Goal: Book appointment/travel/reservation

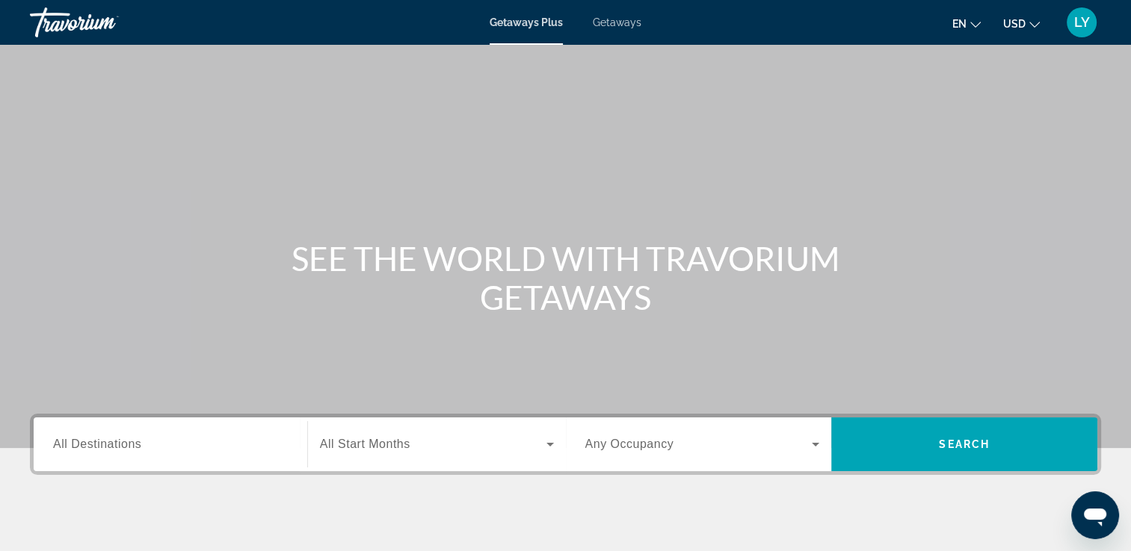
click at [99, 444] on span "All Destinations" at bounding box center [97, 444] width 88 height 13
click at [99, 444] on input "Destination All Destinations" at bounding box center [170, 445] width 235 height 18
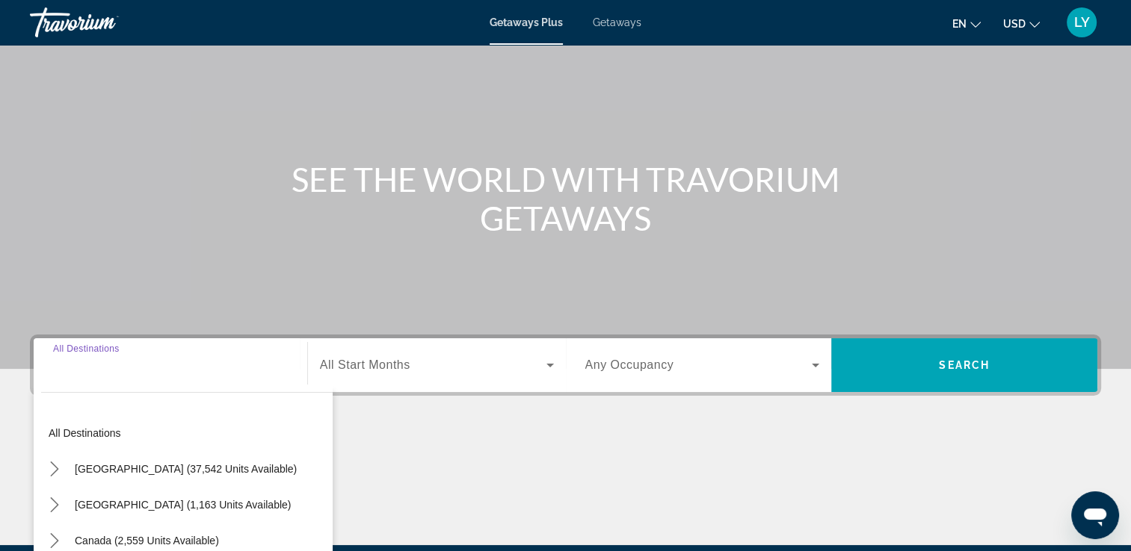
scroll to position [256, 0]
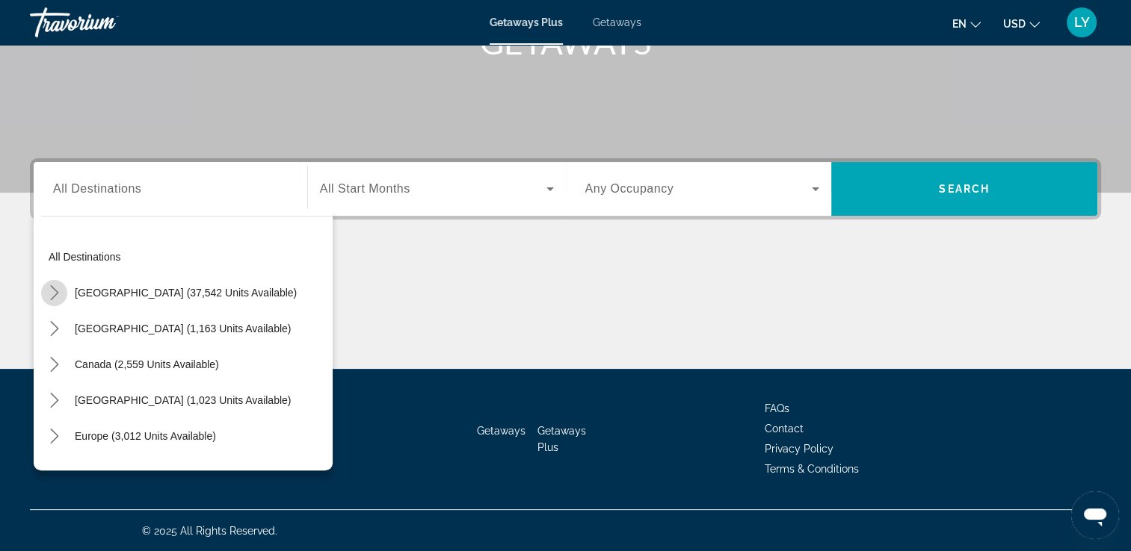
click at [49, 299] on icon "Toggle United States (37,542 units available) submenu" at bounding box center [54, 292] width 15 height 15
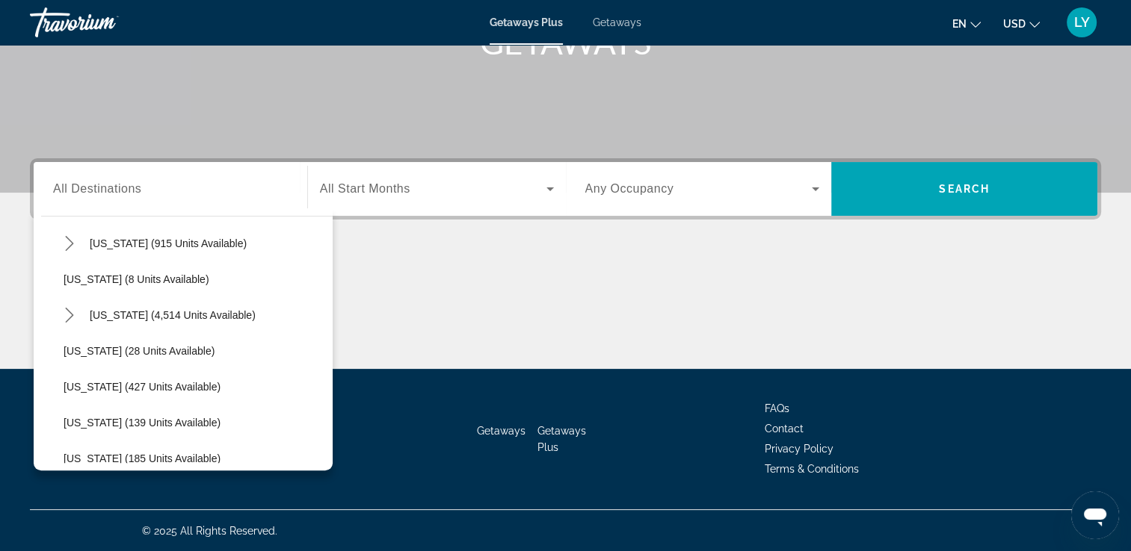
scroll to position [243, 0]
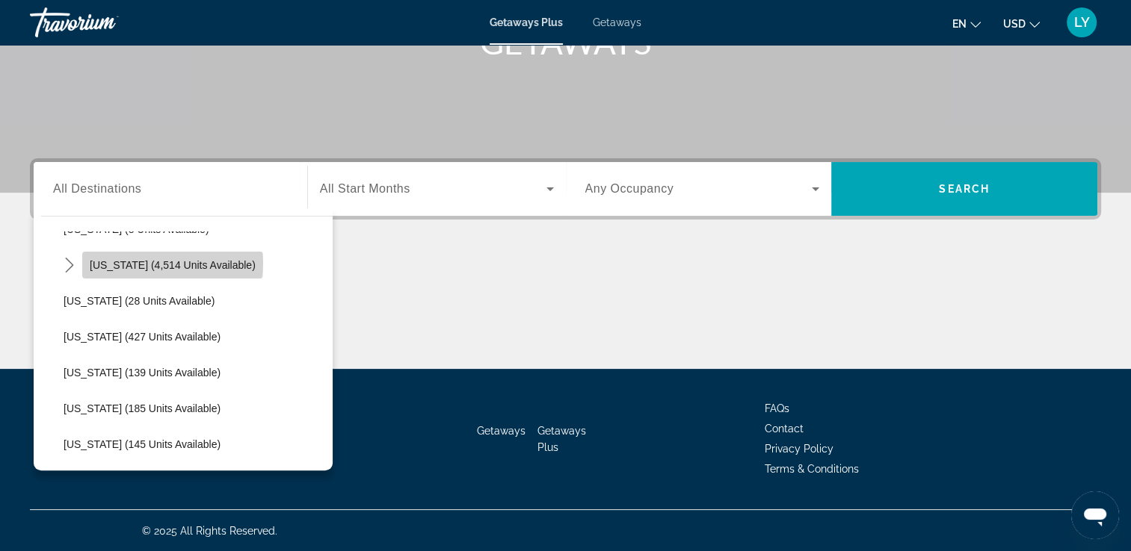
click at [172, 262] on span "[US_STATE] (4,514 units available)" at bounding box center [173, 265] width 166 height 12
type input "**********"
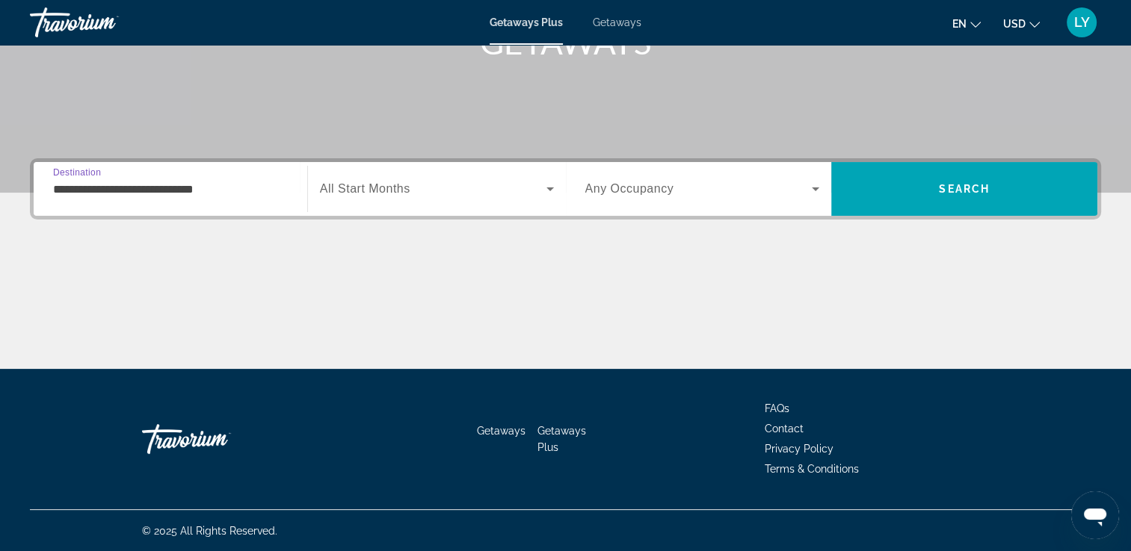
click at [410, 189] on span "All Start Months" at bounding box center [365, 188] width 90 height 13
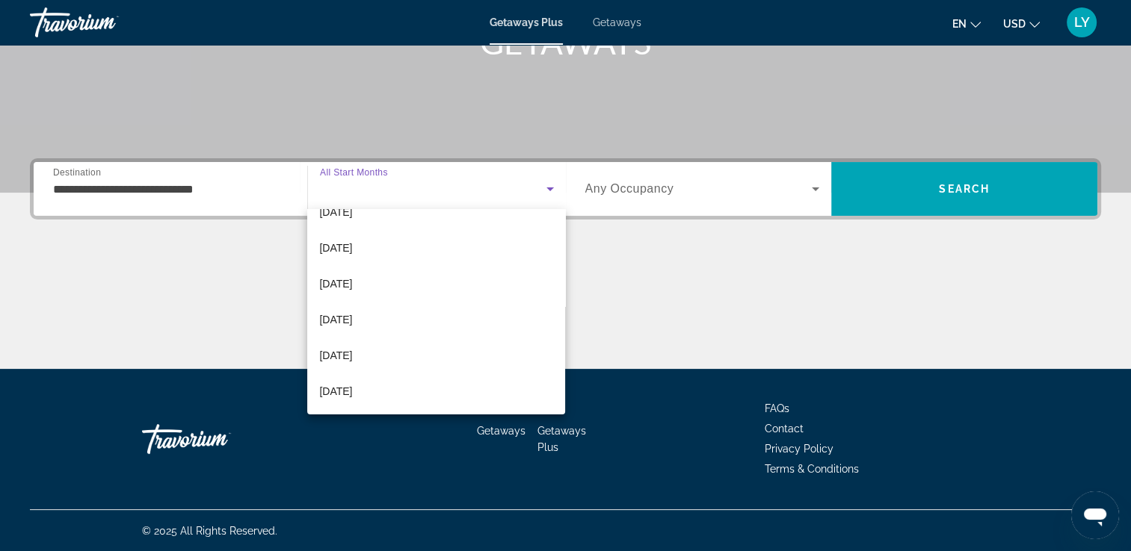
scroll to position [91, 0]
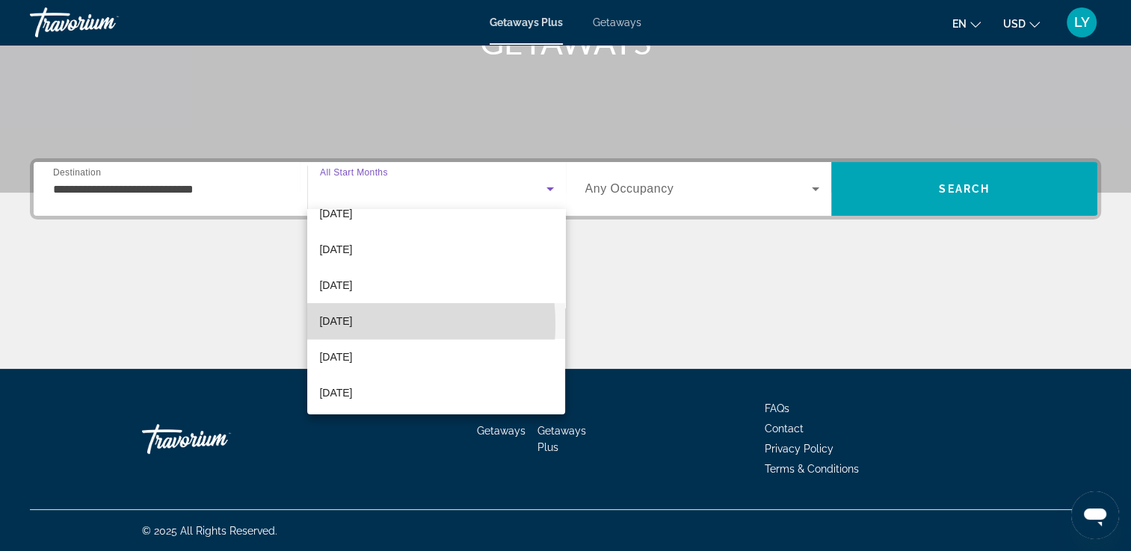
click at [336, 324] on span "[DATE]" at bounding box center [335, 321] width 33 height 18
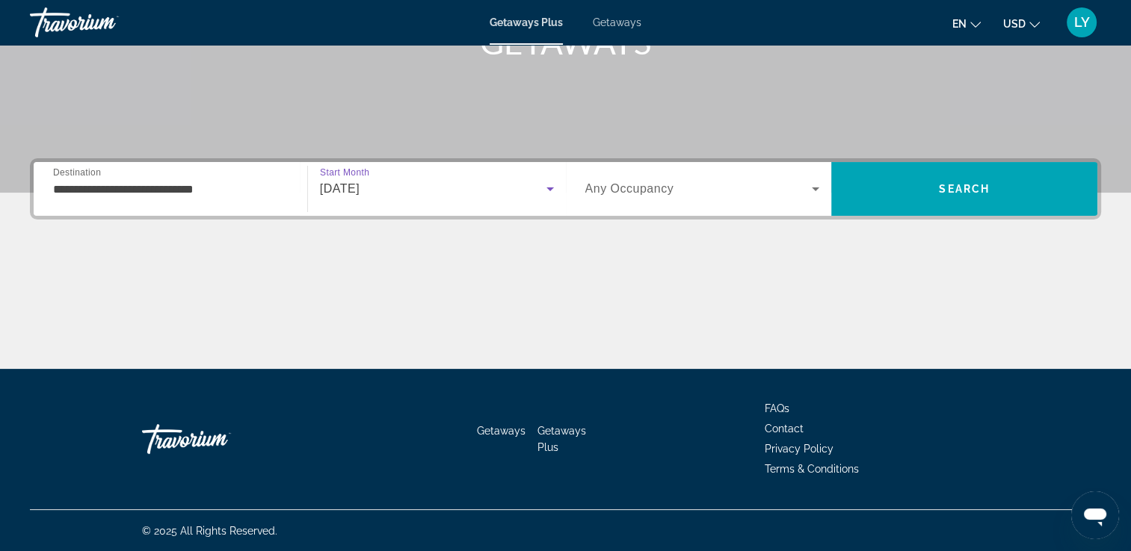
click at [799, 182] on span "Search widget" at bounding box center [698, 189] width 227 height 18
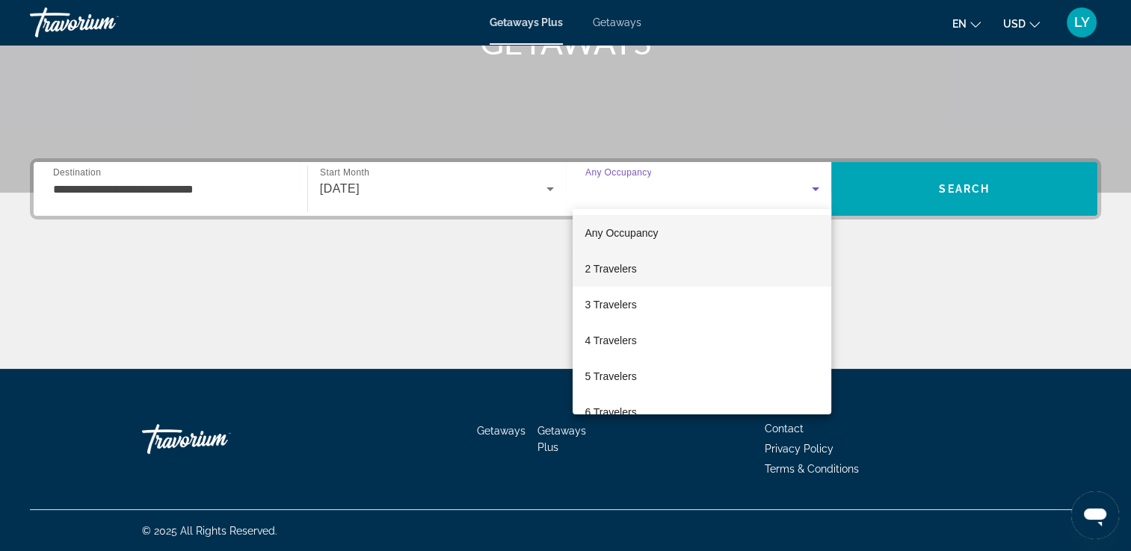
click at [610, 274] on span "2 Travelers" at bounding box center [610, 269] width 52 height 18
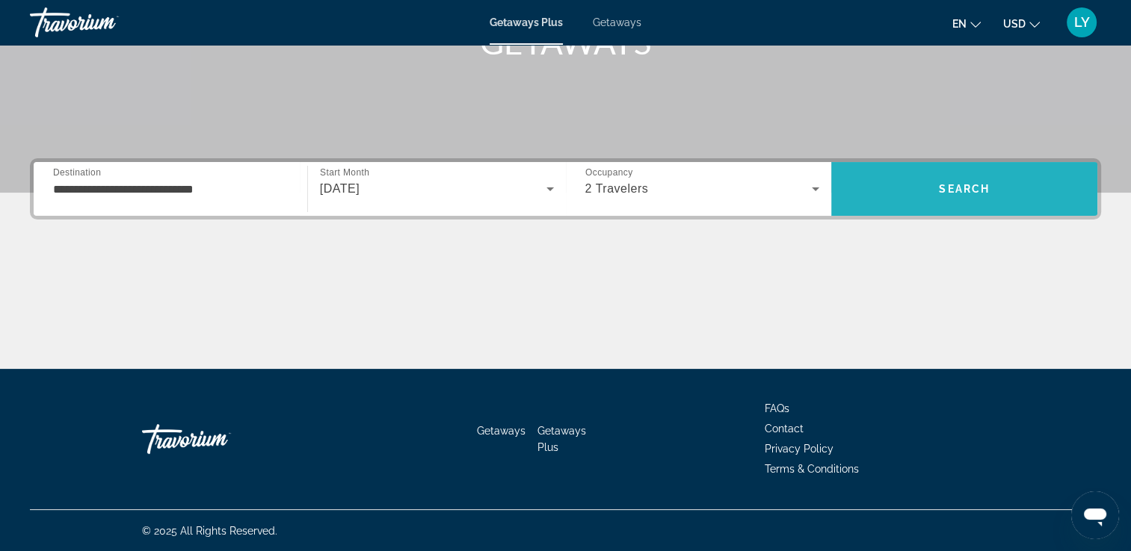
click at [950, 184] on span "Search" at bounding box center [963, 189] width 51 height 12
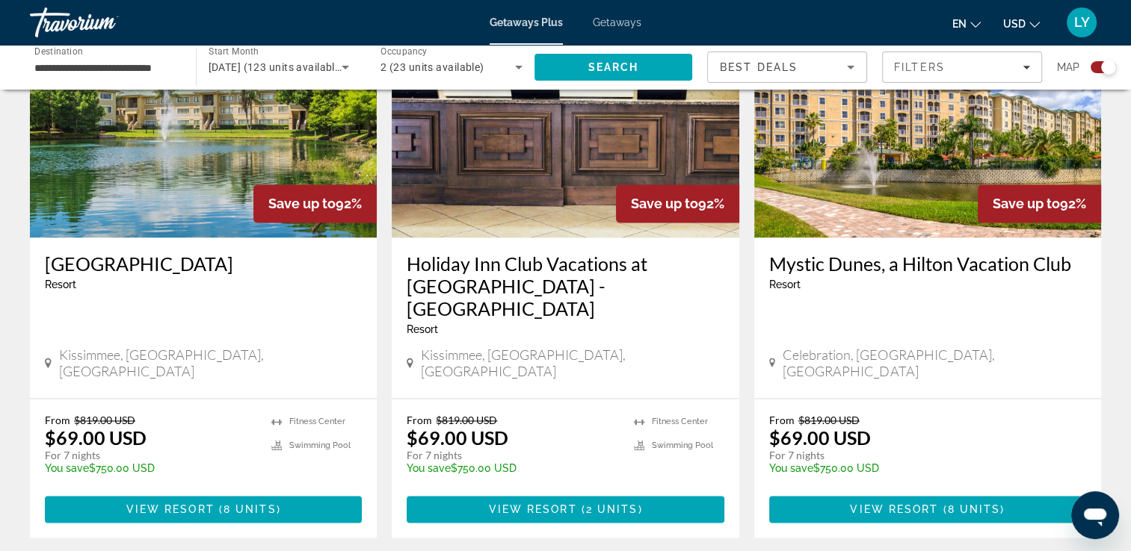
scroll to position [2265, 0]
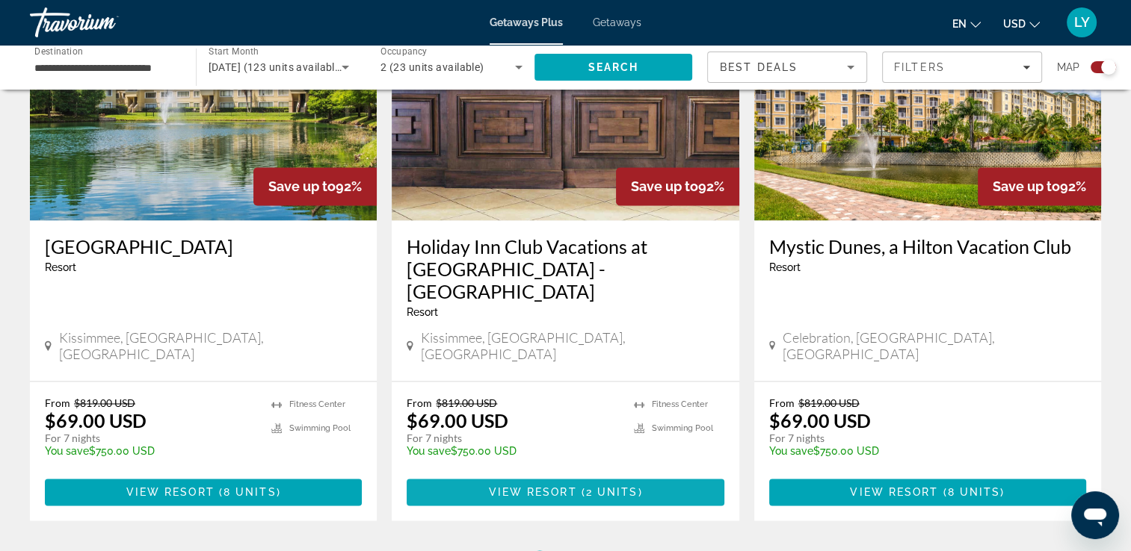
click at [526, 486] on span "View Resort" at bounding box center [532, 492] width 88 height 12
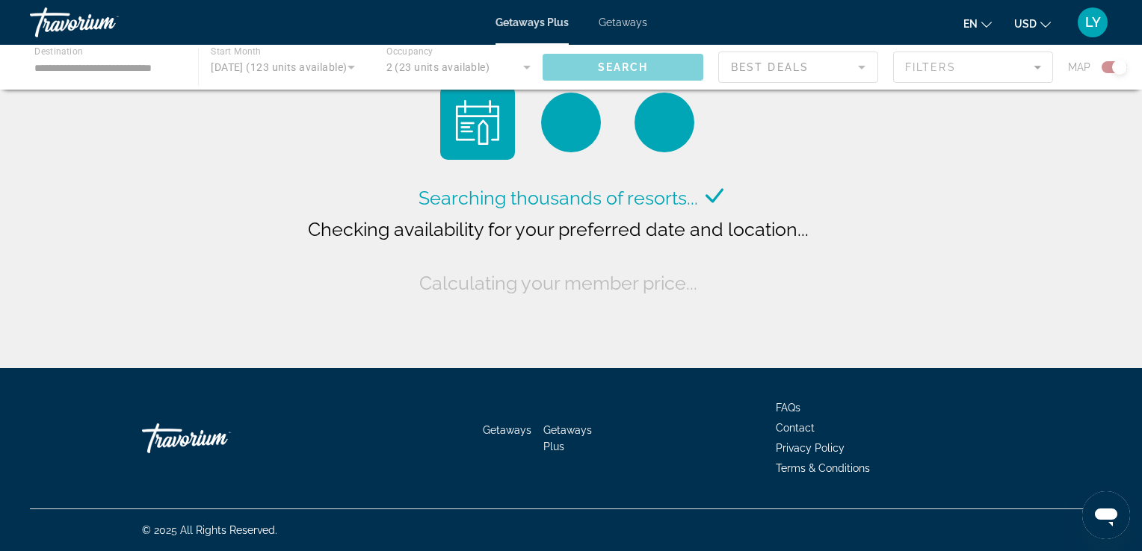
click at [620, 28] on span "Getaways" at bounding box center [623, 22] width 49 height 12
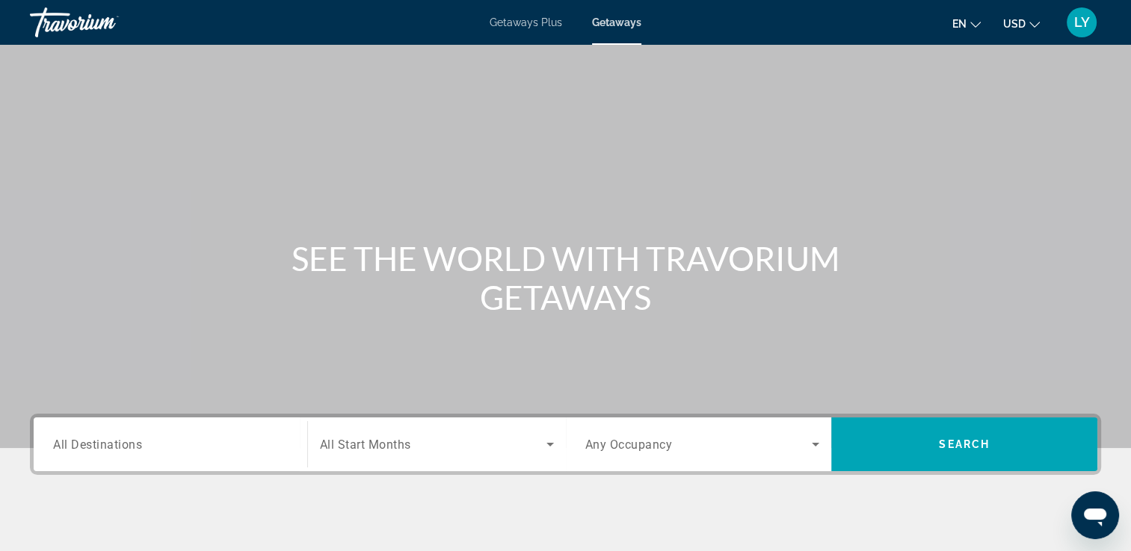
click at [109, 451] on input "Destination All Destinations" at bounding box center [170, 445] width 235 height 18
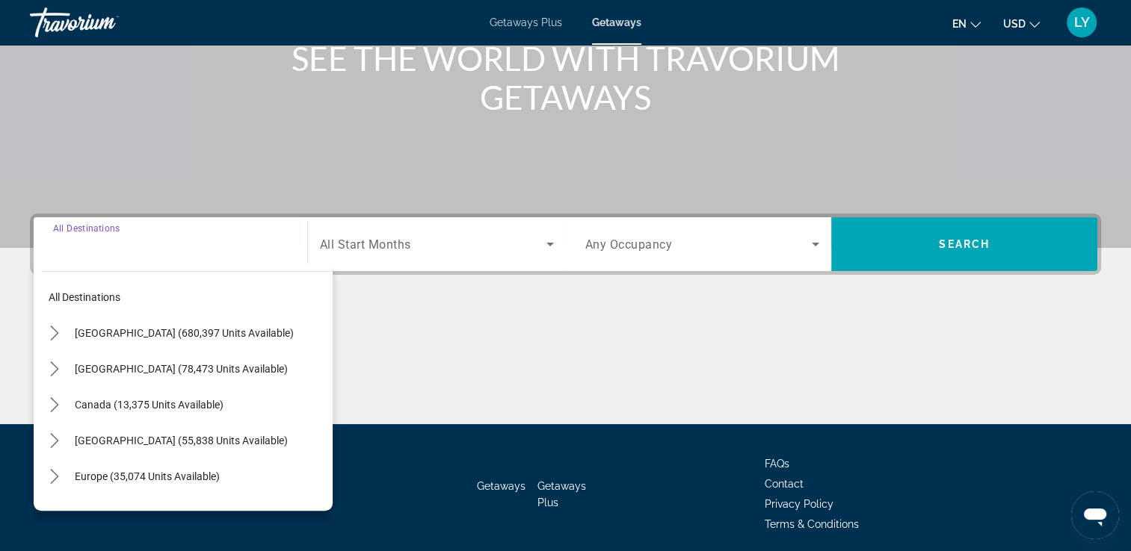
scroll to position [256, 0]
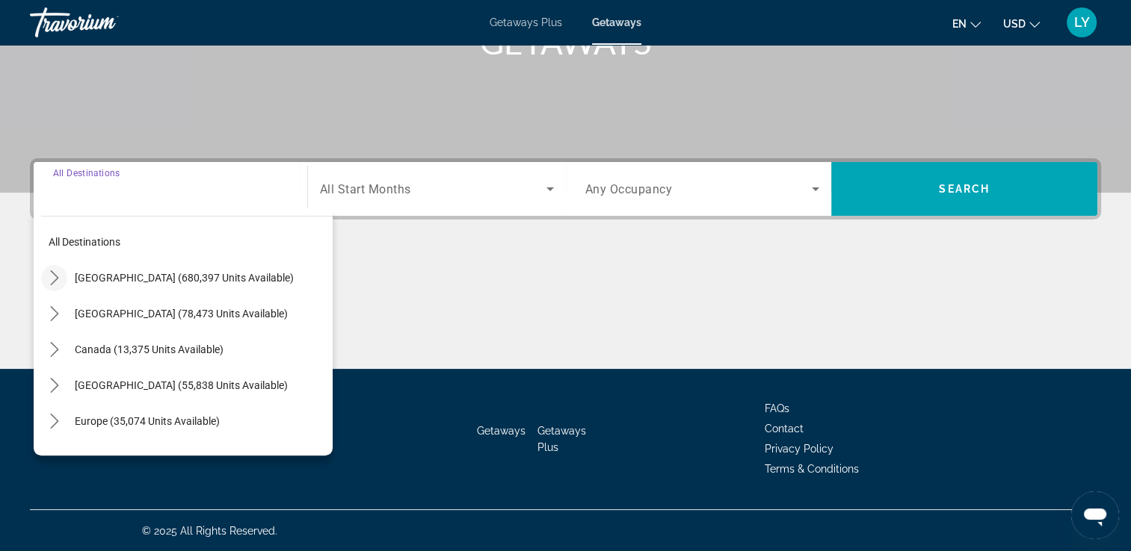
click at [45, 279] on mat-icon "Toggle United States (680,397 units available) submenu" at bounding box center [54, 278] width 26 height 26
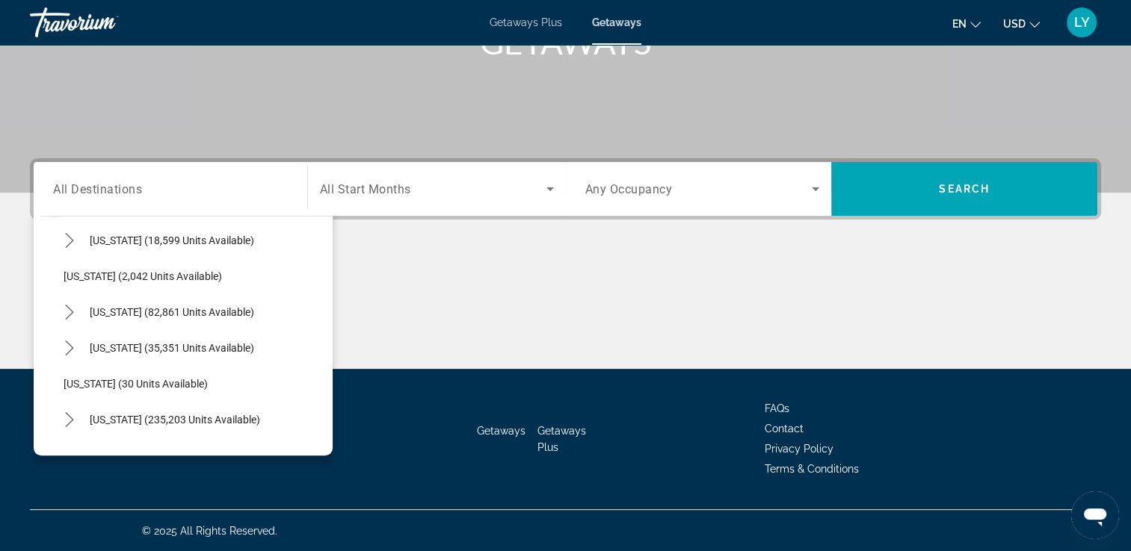
scroll to position [193, 0]
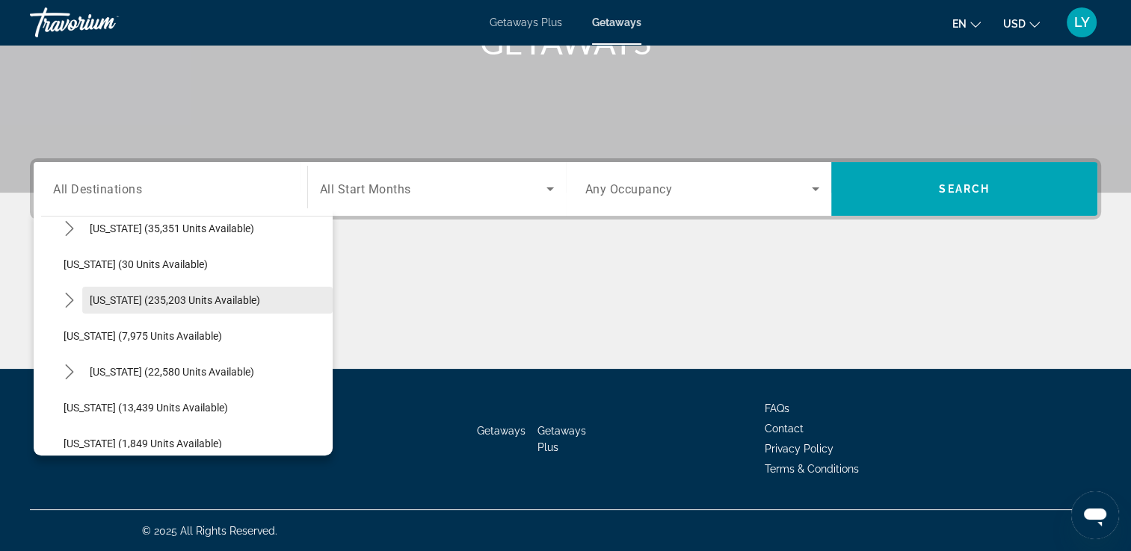
click at [129, 300] on span "[US_STATE] (235,203 units available)" at bounding box center [175, 300] width 170 height 12
type input "**********"
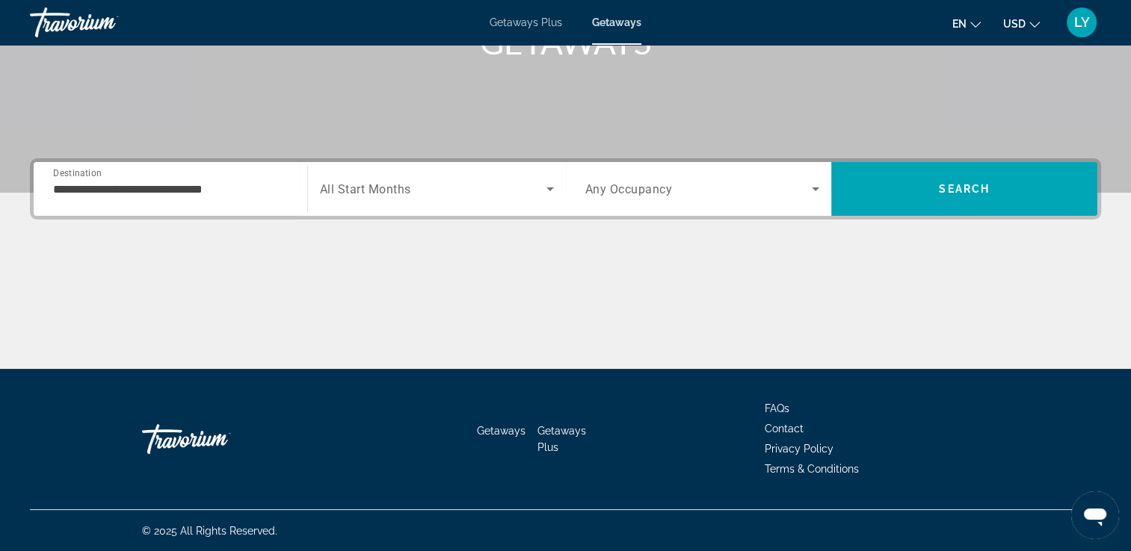
click at [431, 166] on div "Start Month All Start Months" at bounding box center [436, 189] width 259 height 54
click at [410, 196] on span "Search widget" at bounding box center [433, 189] width 226 height 18
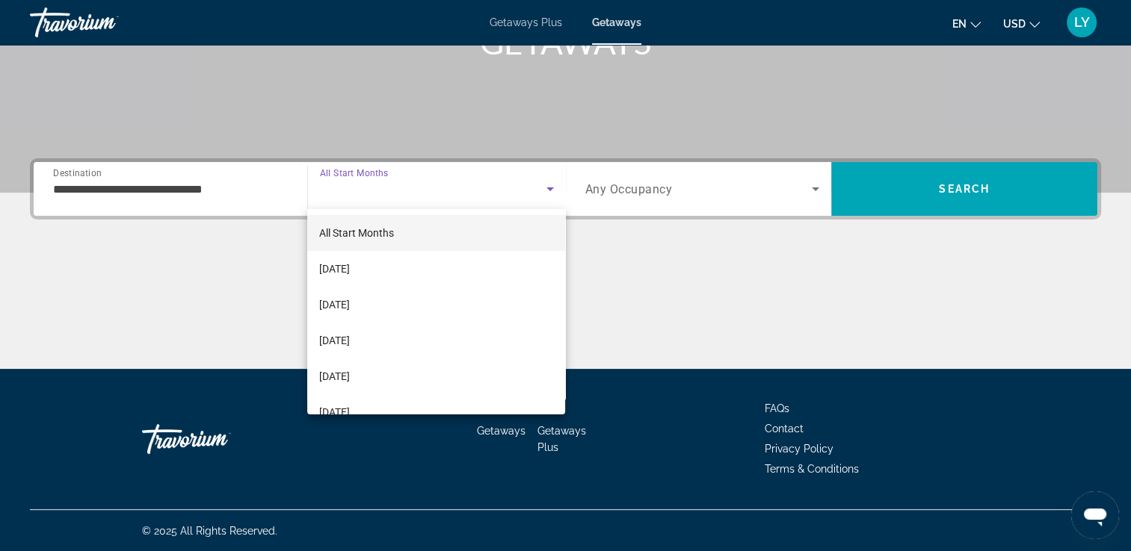
drag, startPoint x: 567, startPoint y: 266, endPoint x: 558, endPoint y: 334, distance: 68.6
click at [558, 334] on div "All Start Months [DATE] [DATE] [DATE] [DATE] [DATE] [DATE] [DATE] [DATE] [DATE]…" at bounding box center [565, 275] width 1131 height 551
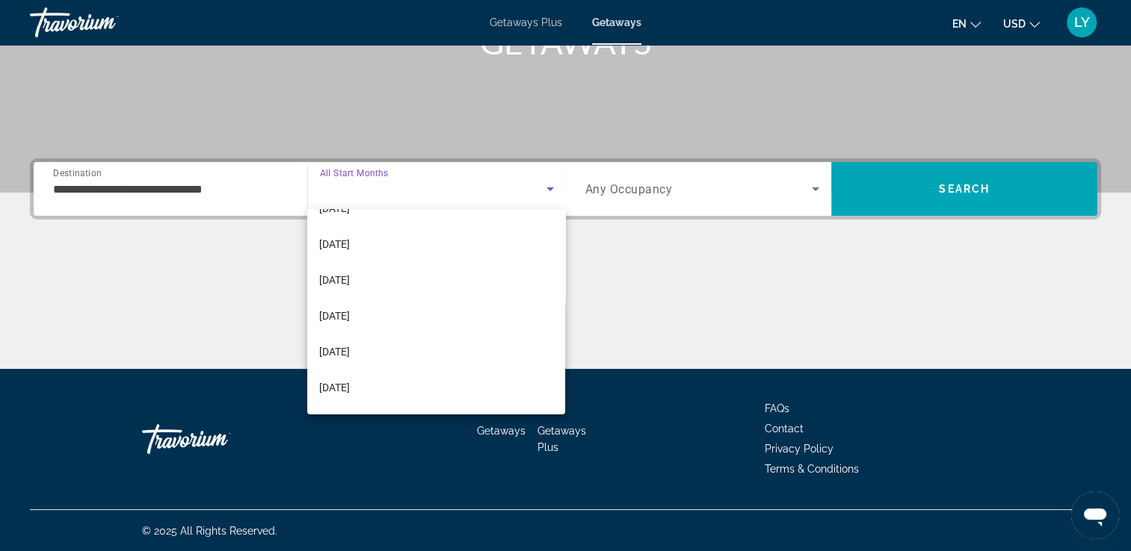
scroll to position [113, 0]
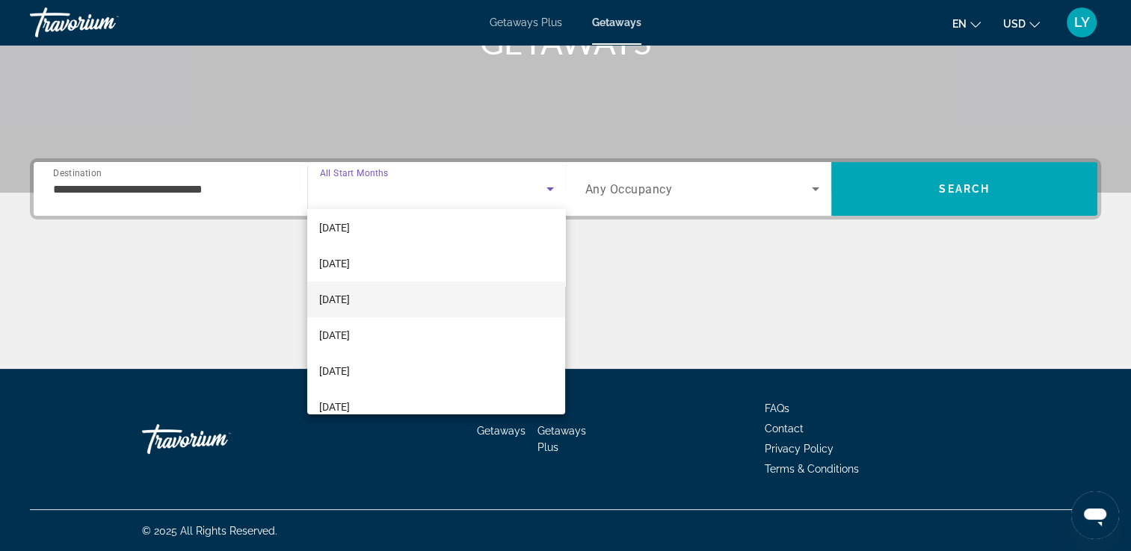
click at [350, 291] on span "[DATE]" at bounding box center [334, 300] width 31 height 18
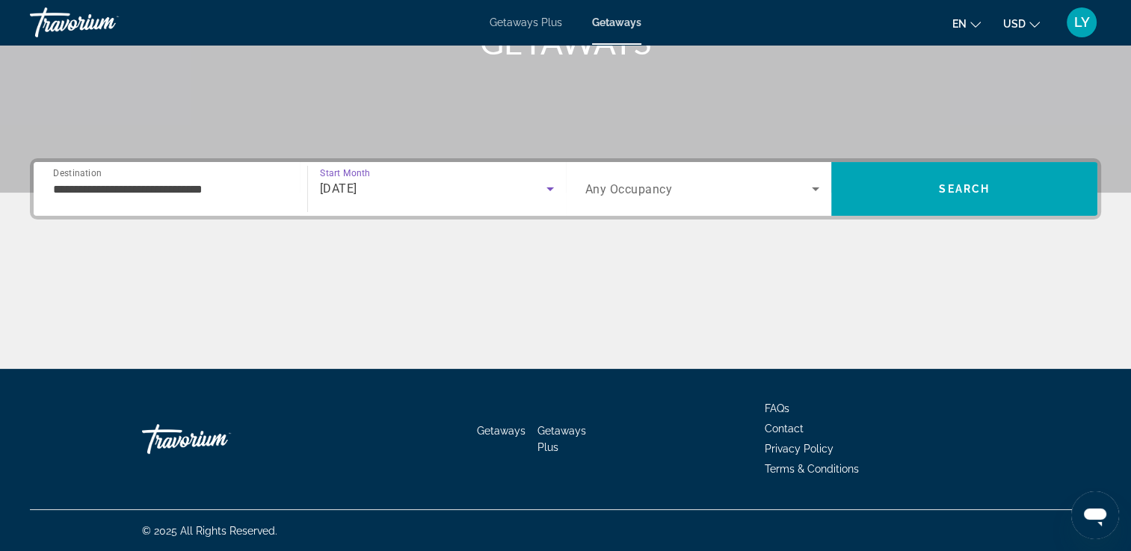
click at [776, 193] on span "Search widget" at bounding box center [698, 189] width 227 height 18
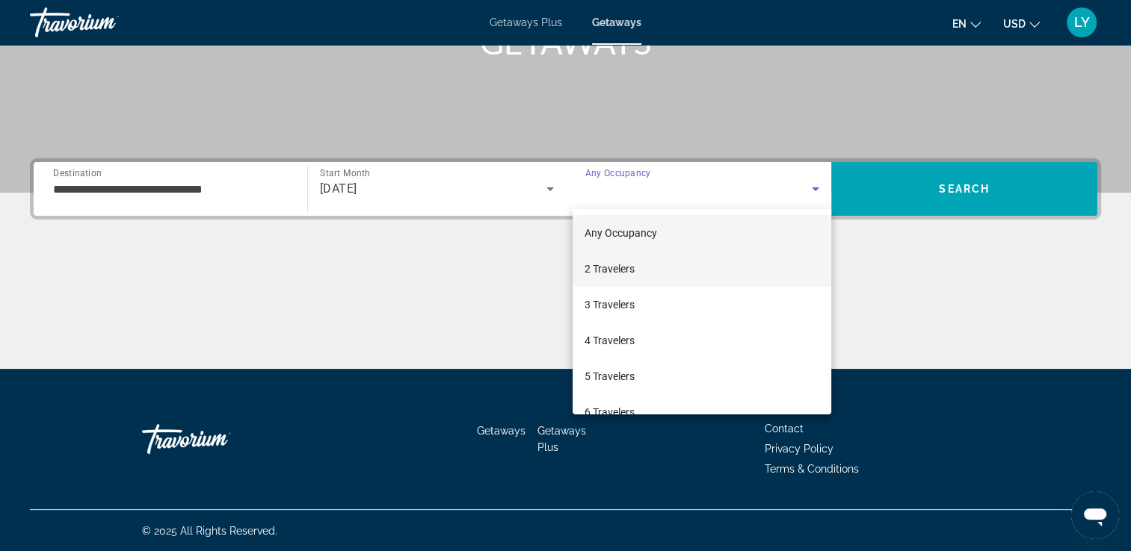
click at [668, 265] on mat-option "2 Travelers" at bounding box center [701, 269] width 259 height 36
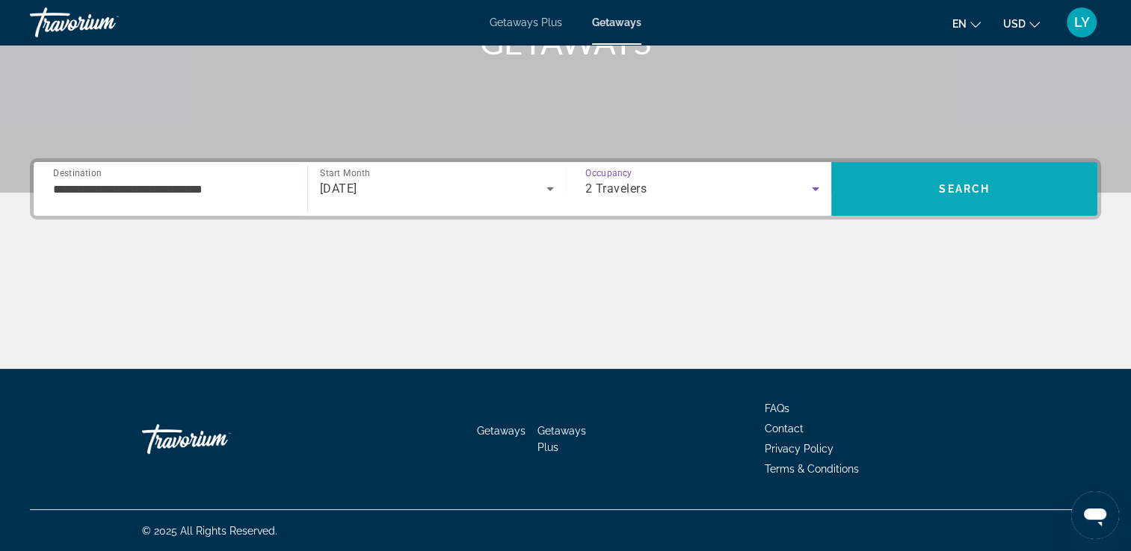
click at [927, 200] on span "Search" at bounding box center [964, 189] width 266 height 36
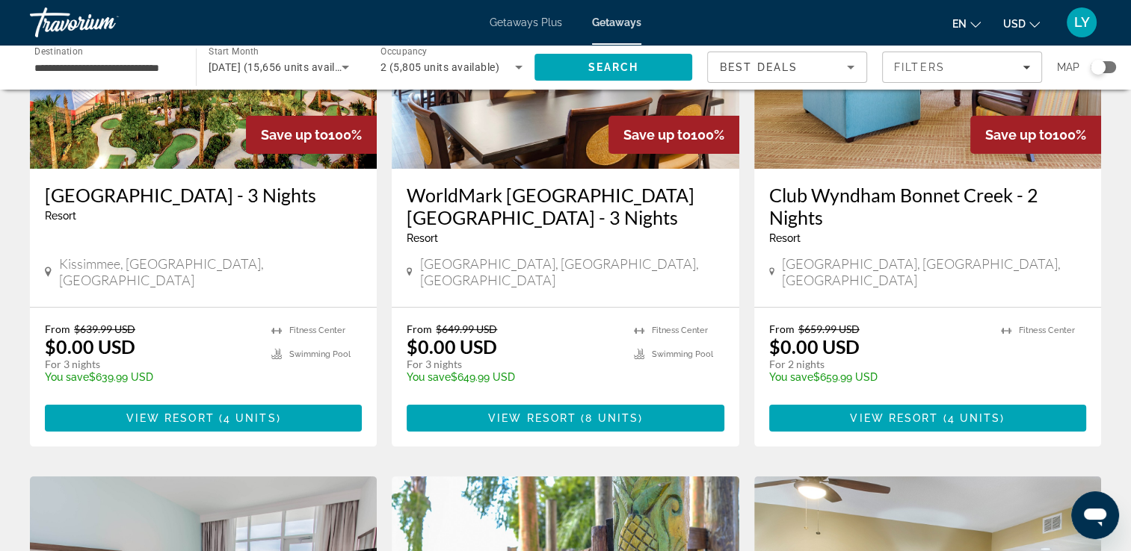
scroll to position [227, 0]
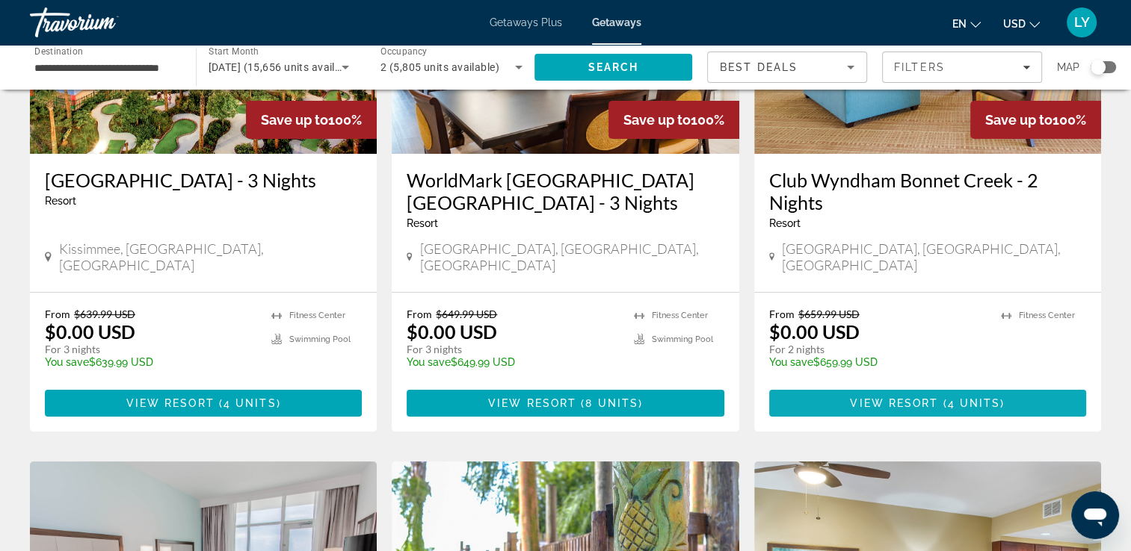
click at [941, 386] on span "Main content" at bounding box center [927, 404] width 317 height 36
